Goal: Find specific page/section: Find specific page/section

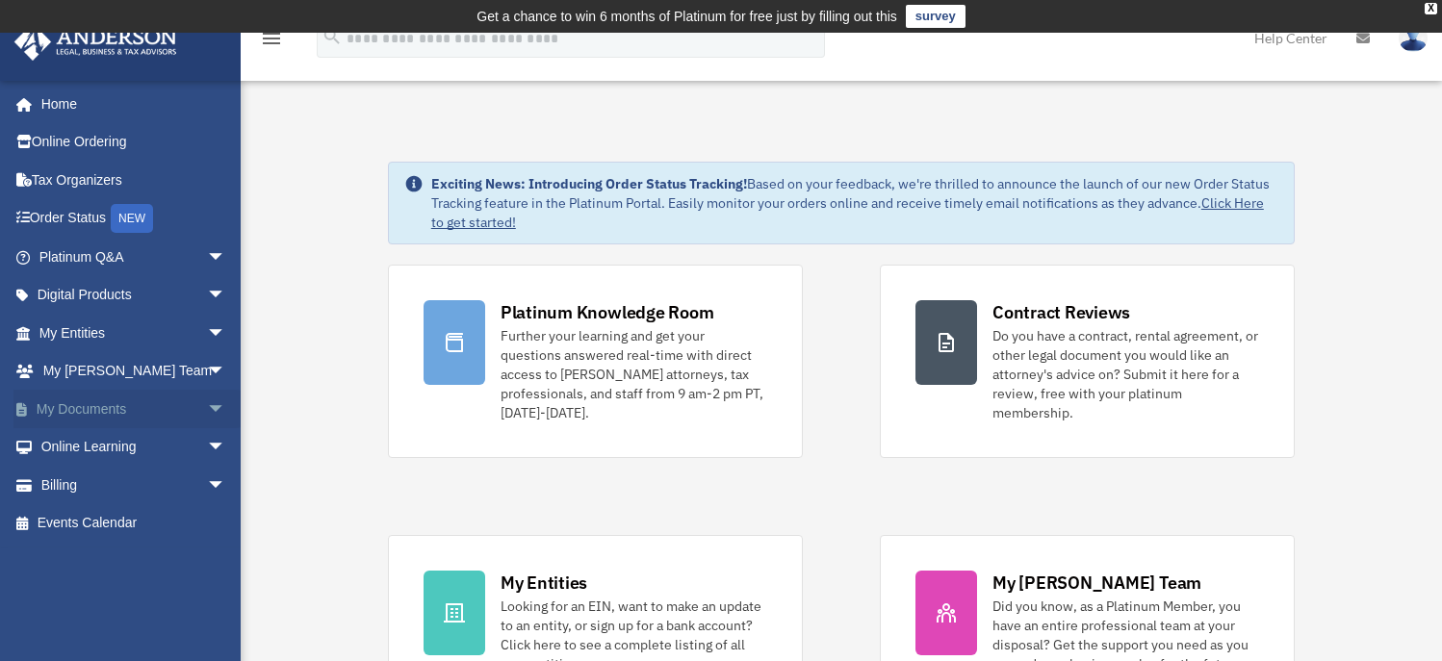
click at [207, 406] on span "arrow_drop_down" at bounding box center [226, 409] width 39 height 39
click at [88, 447] on link "Box" at bounding box center [141, 447] width 228 height 39
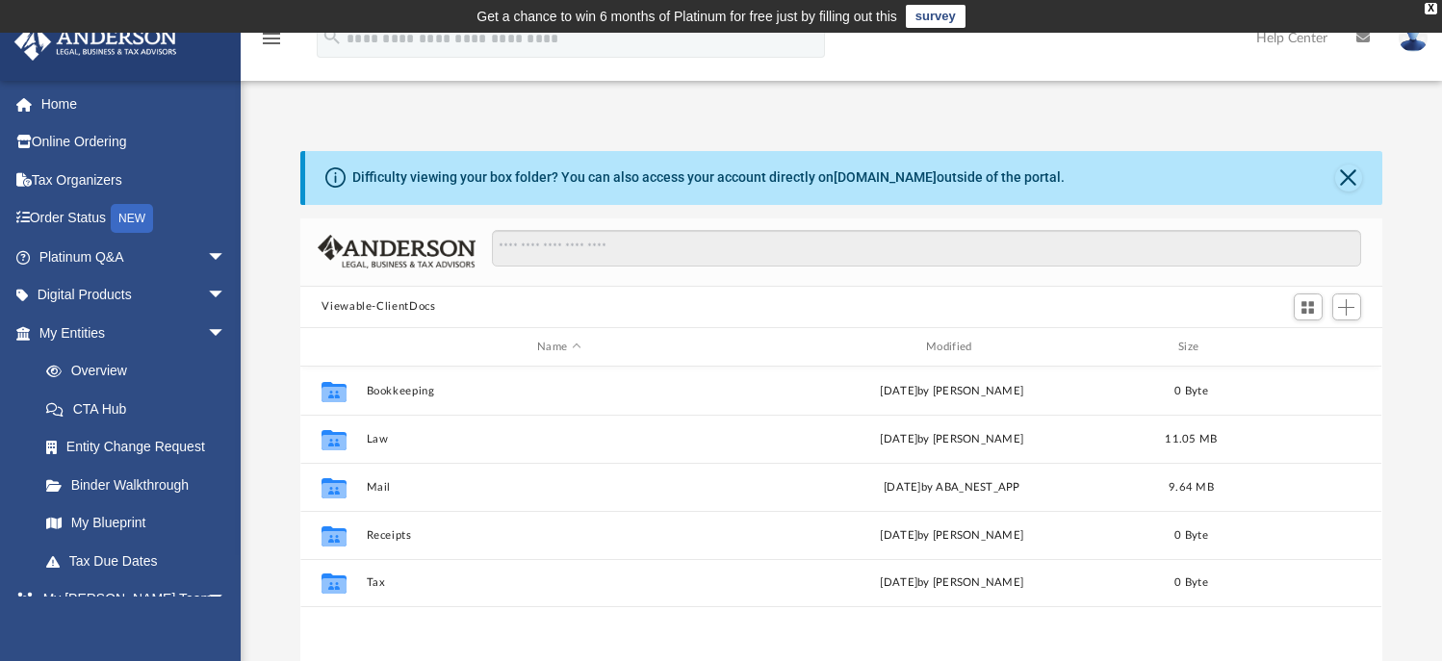
scroll to position [424, 1067]
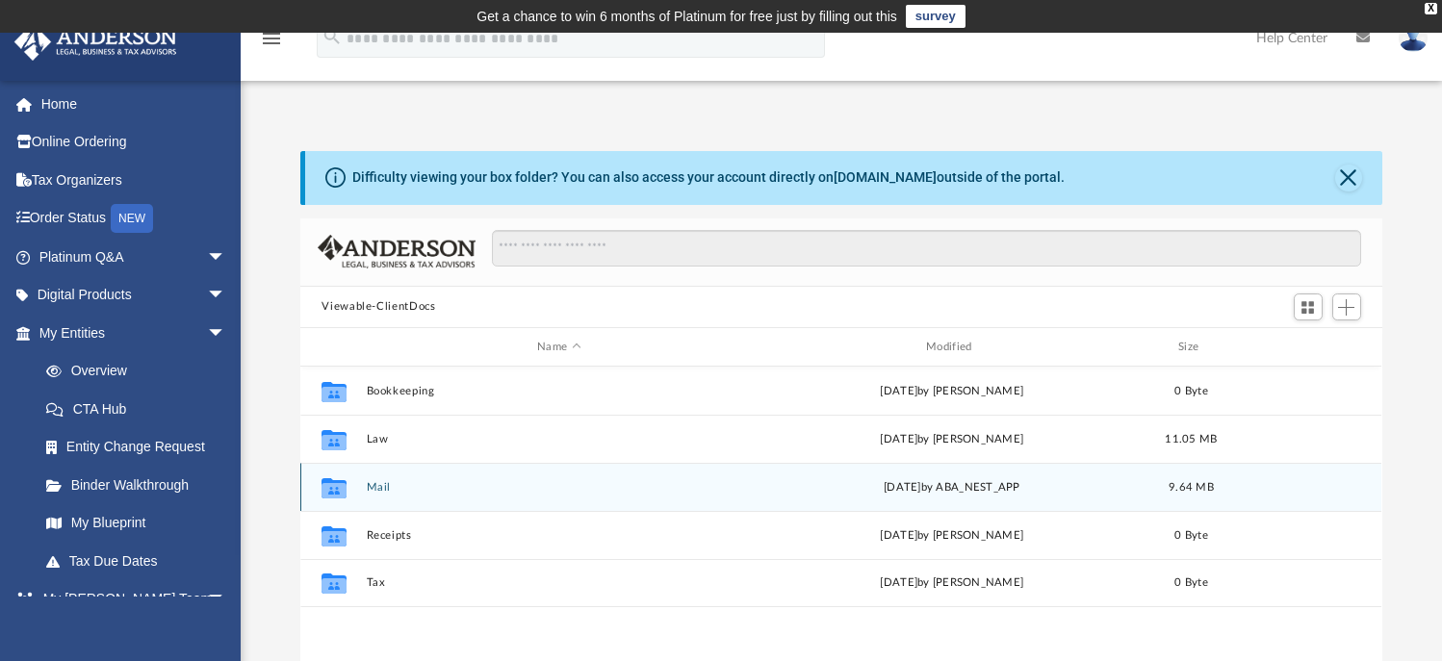
click at [353, 487] on div "Collaborated Folder" at bounding box center [334, 488] width 48 height 31
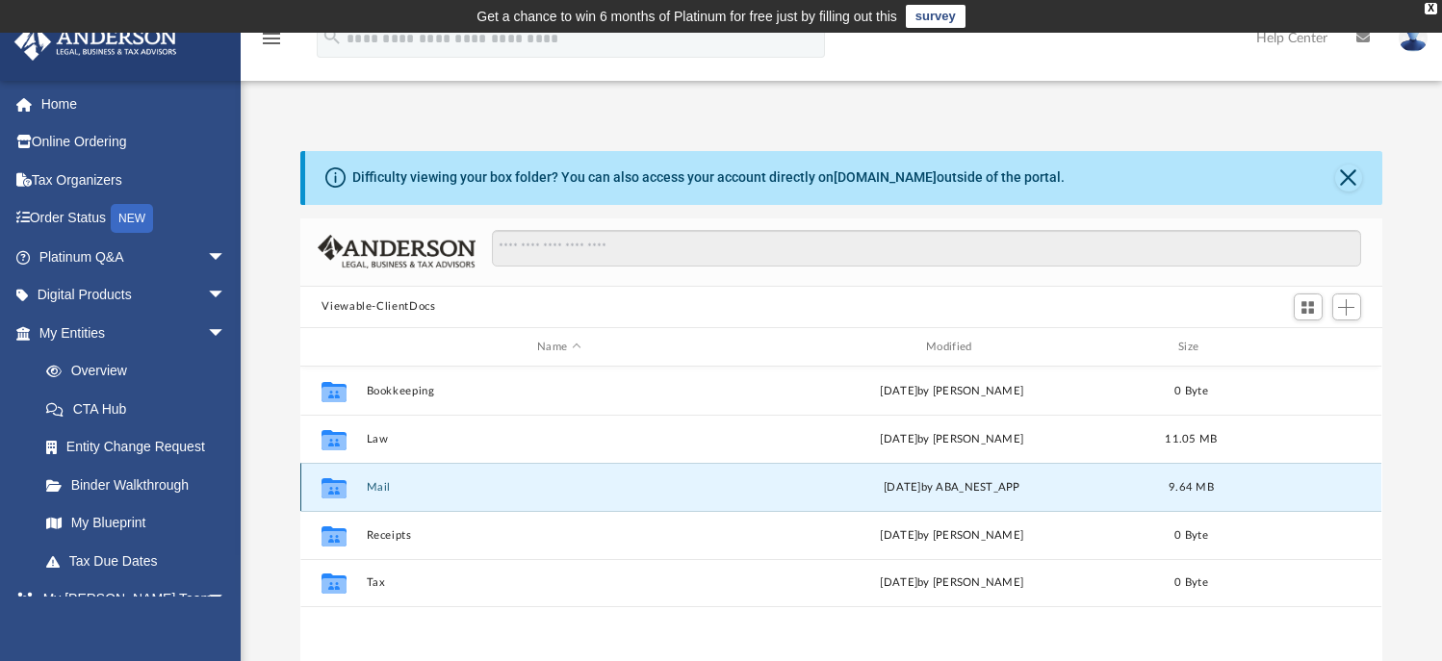
click at [381, 482] on button "Mail" at bounding box center [559, 487] width 385 height 13
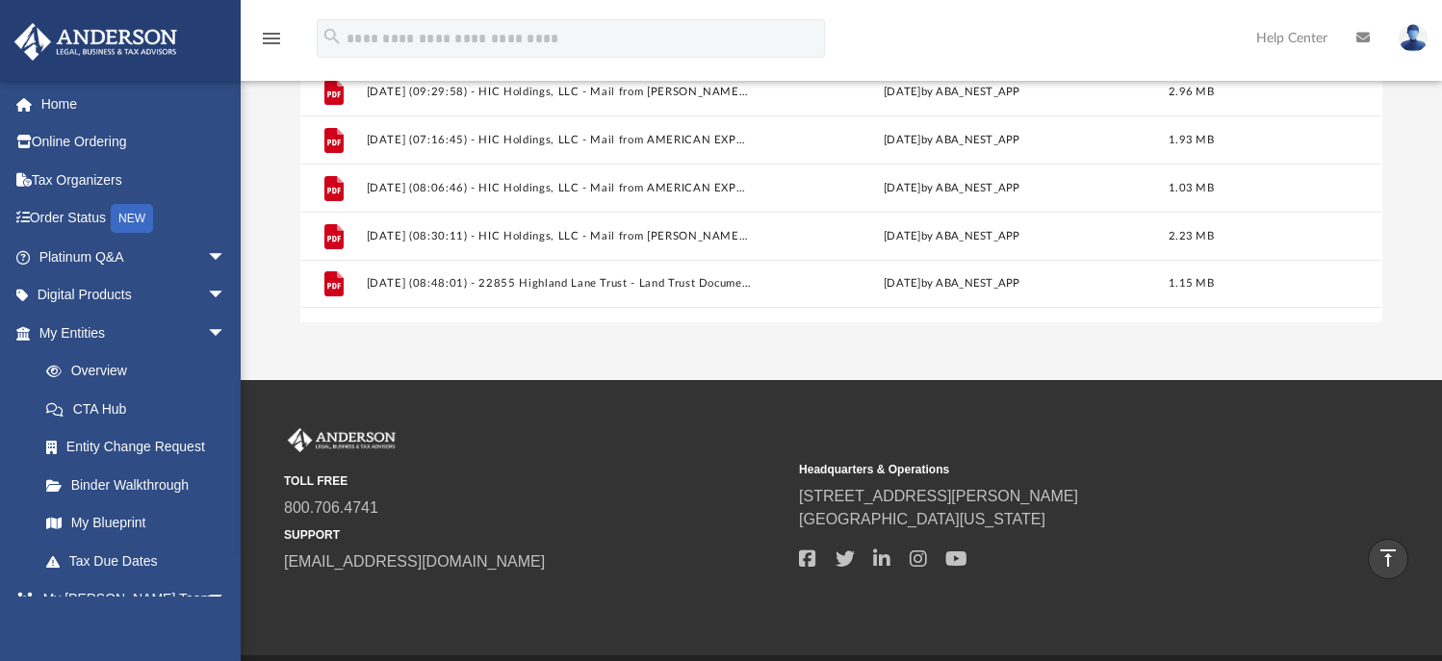
scroll to position [410, 0]
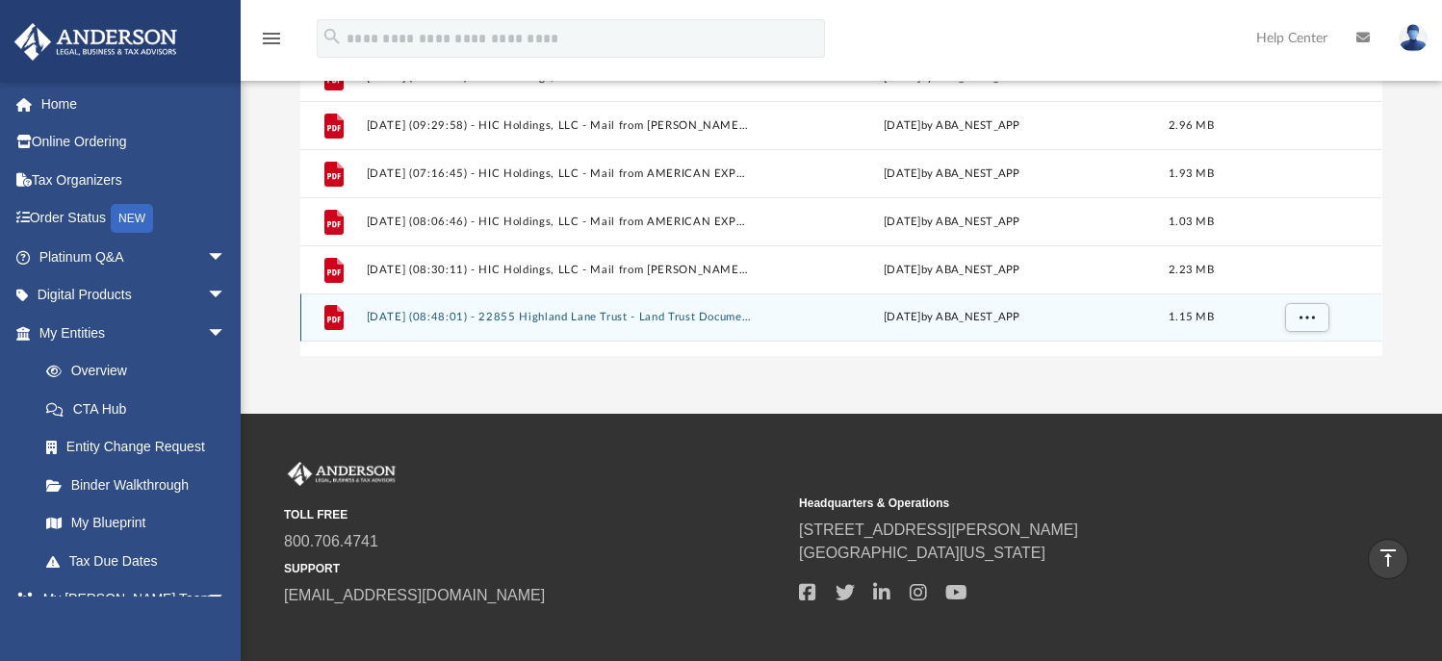
click at [591, 314] on button "[DATE] (08:48:01) - 22855 Highland Lane Trust - Land Trust Documents from Sible…" at bounding box center [559, 318] width 385 height 13
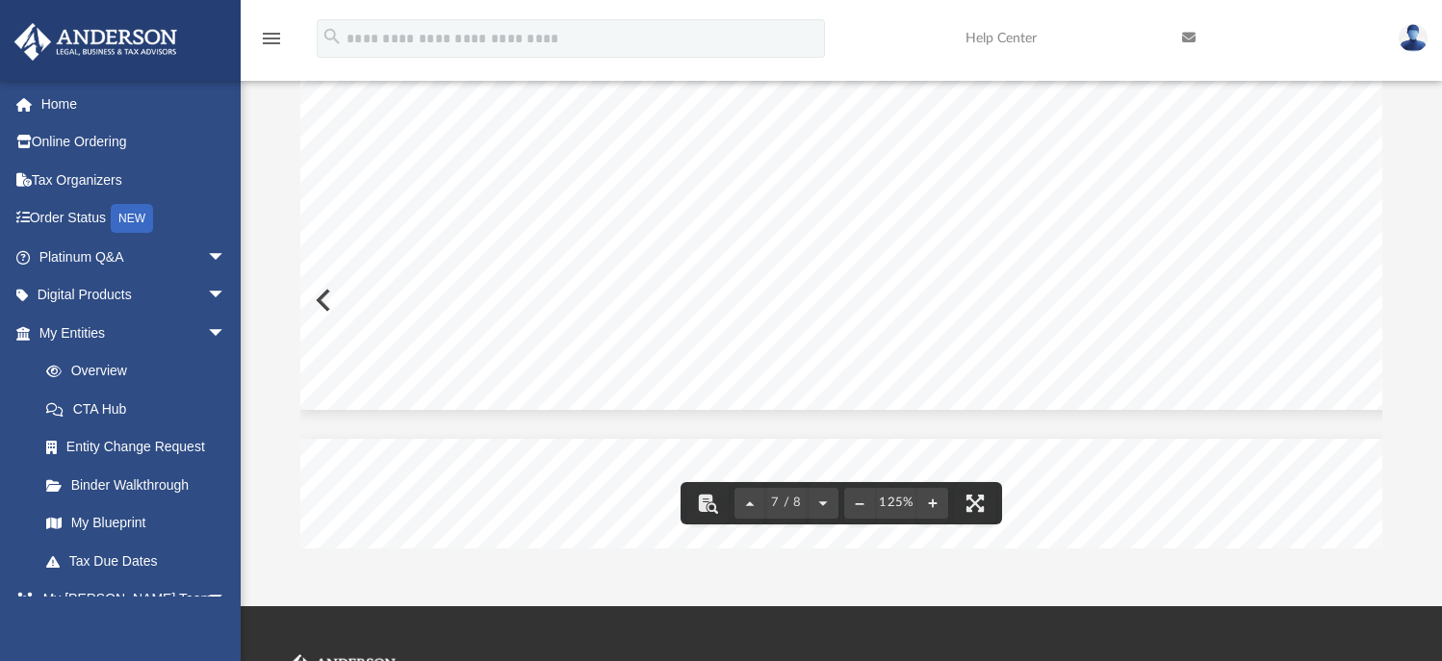
scroll to position [7828, 0]
